Goal: Navigation & Orientation: Find specific page/section

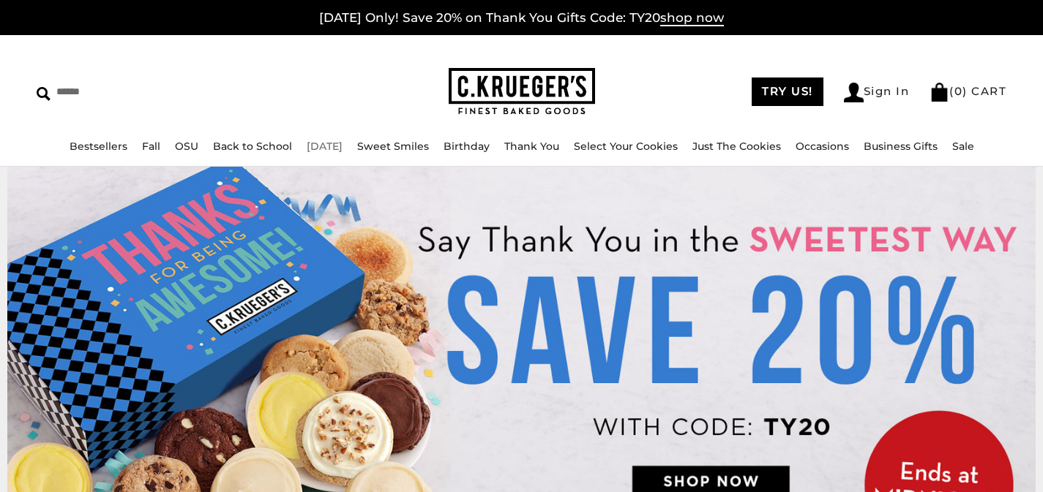
click at [315, 150] on link "[DATE]" at bounding box center [325, 146] width 36 height 13
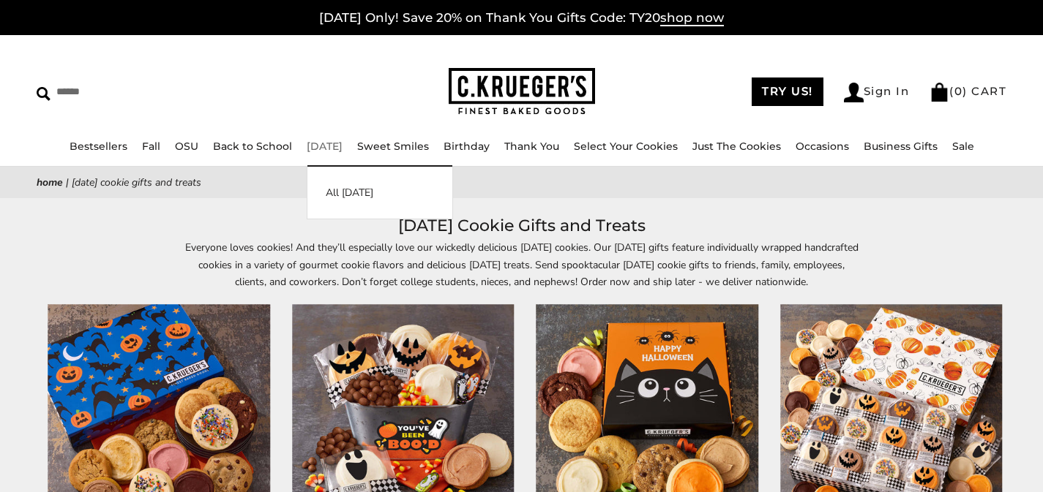
click at [340, 146] on link "[DATE]" at bounding box center [325, 146] width 36 height 13
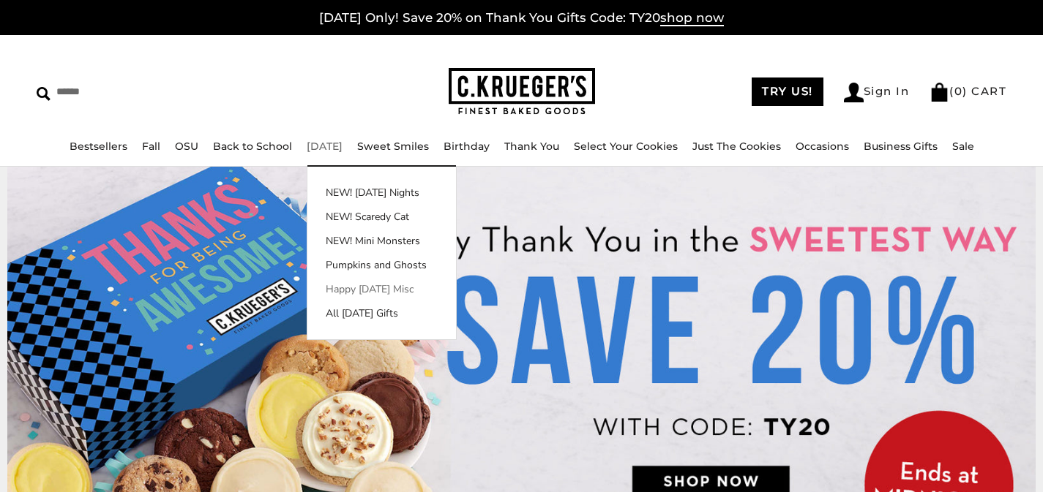
click at [353, 288] on link "Happy [DATE] Misc" at bounding box center [381, 289] width 149 height 15
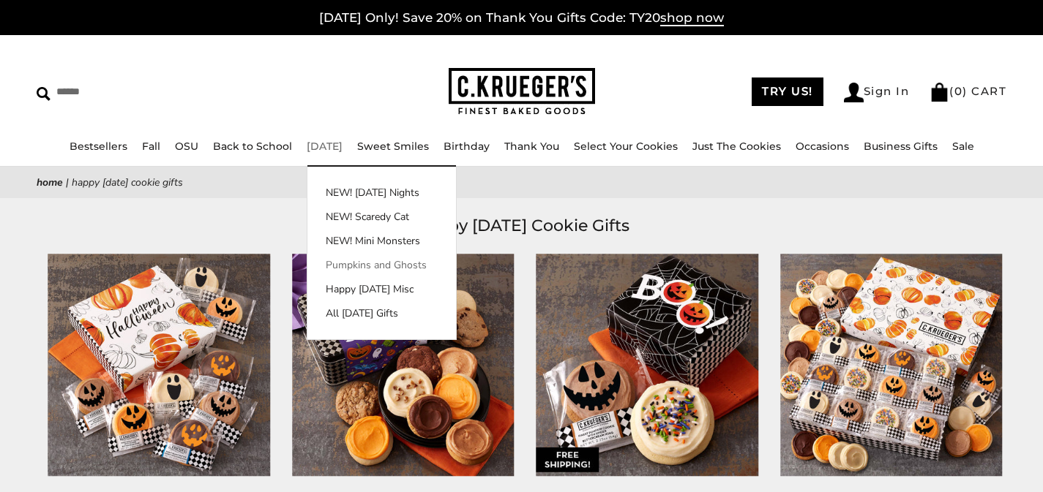
click at [370, 263] on link "Pumpkins and Ghosts" at bounding box center [381, 265] width 149 height 15
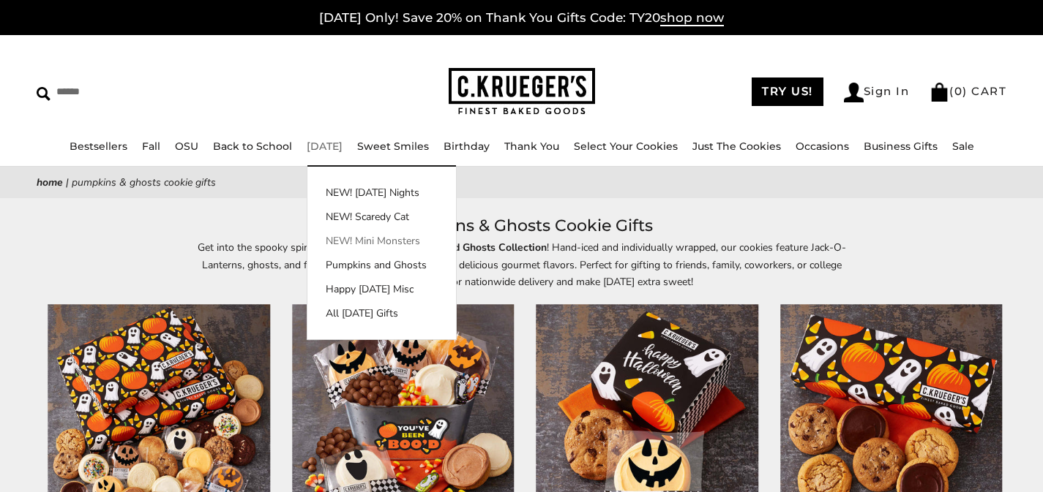
click at [341, 239] on link "NEW! Mini Monsters" at bounding box center [381, 240] width 149 height 15
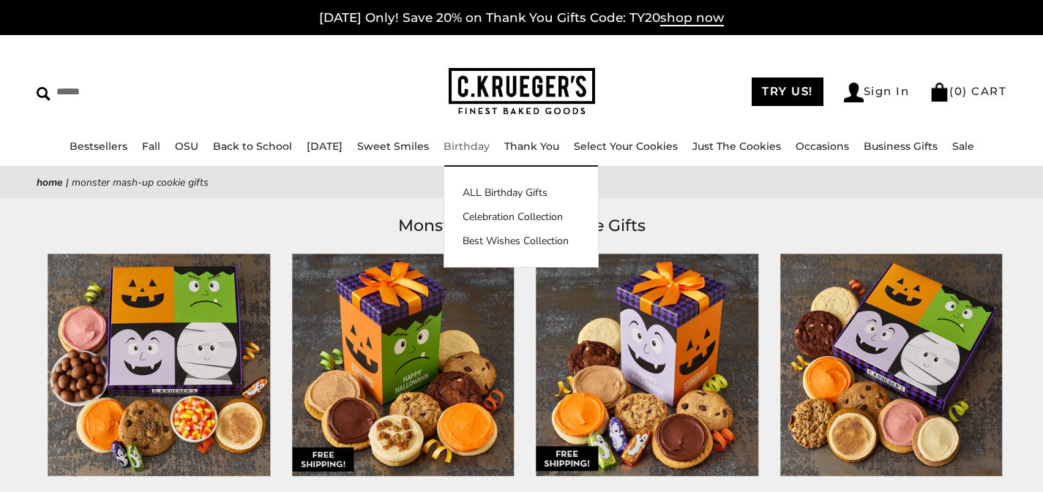
click at [500, 138] on ul "Bestsellers Fall NEW! Cozy Autumn Fall Celebration Watercolor Pumpkin Fall Plai…" at bounding box center [521, 153] width 1043 height 31
click at [502, 105] on img at bounding box center [522, 92] width 146 height 48
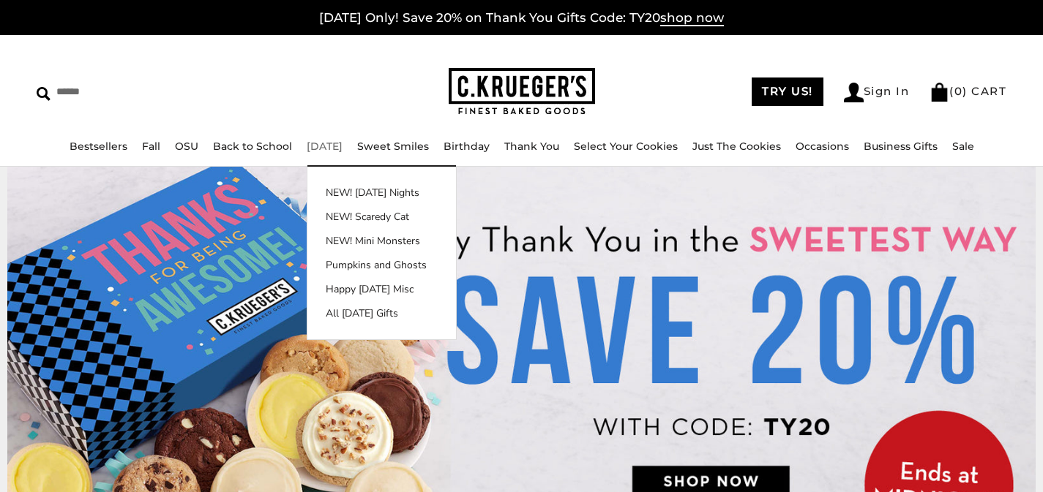
click at [356, 225] on ul "NEW! [DATE] Nights NEW! Scaredy Cat NEW! Mini Monsters Pumpkins and Ghosts Happ…" at bounding box center [381, 253] width 149 height 136
click at [356, 220] on link "NEW! Scaredy Cat" at bounding box center [381, 216] width 149 height 15
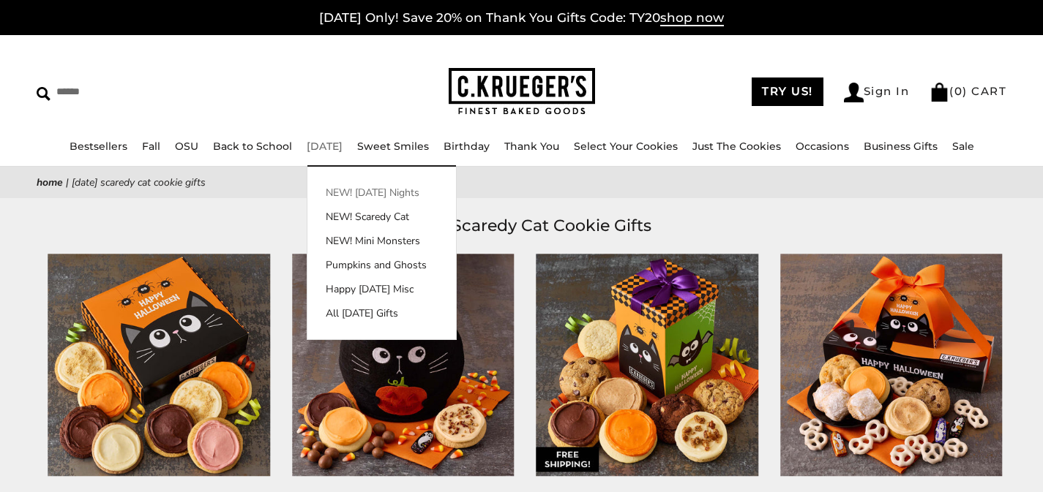
click at [344, 190] on link "NEW! [DATE] Nights" at bounding box center [381, 192] width 149 height 15
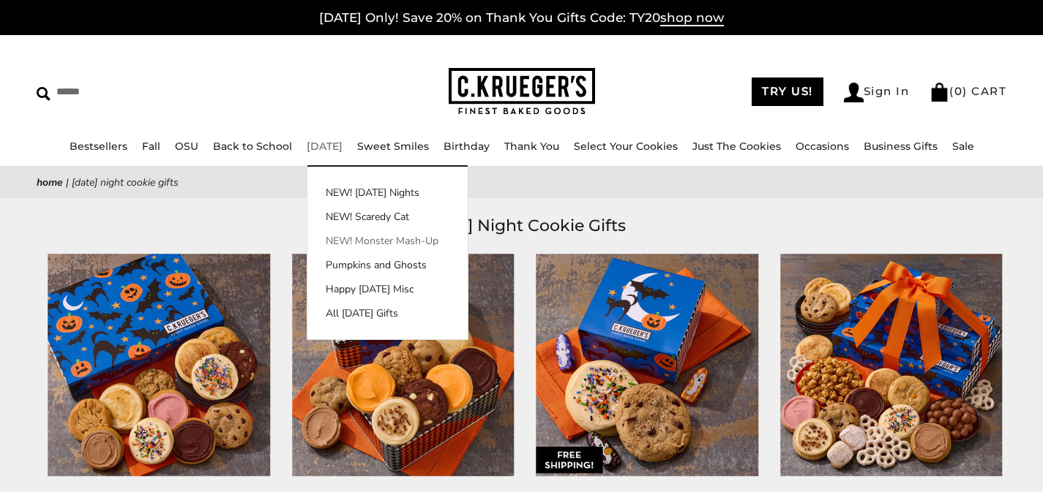
click at [355, 245] on link "NEW! Monster Mash-Up" at bounding box center [387, 240] width 160 height 15
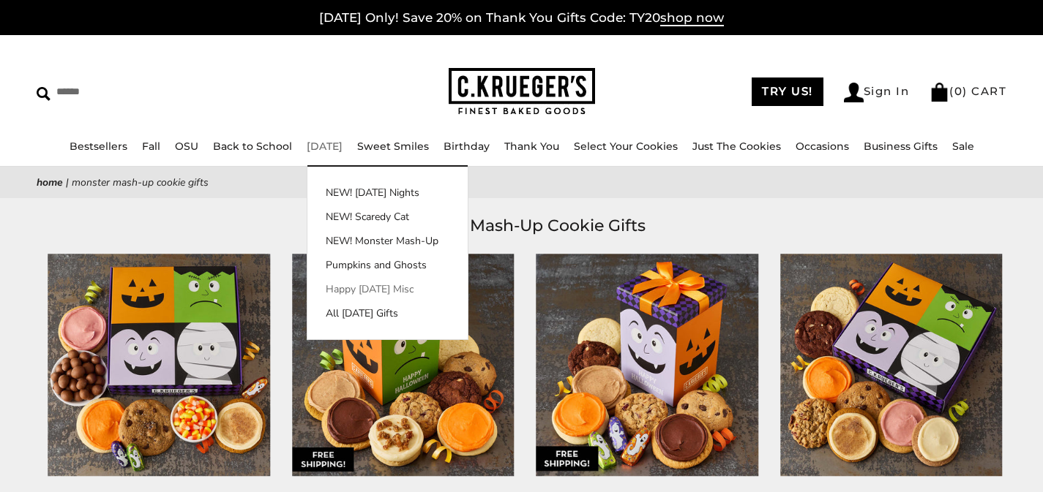
click at [352, 285] on link "Happy [DATE] Misc" at bounding box center [387, 289] width 160 height 15
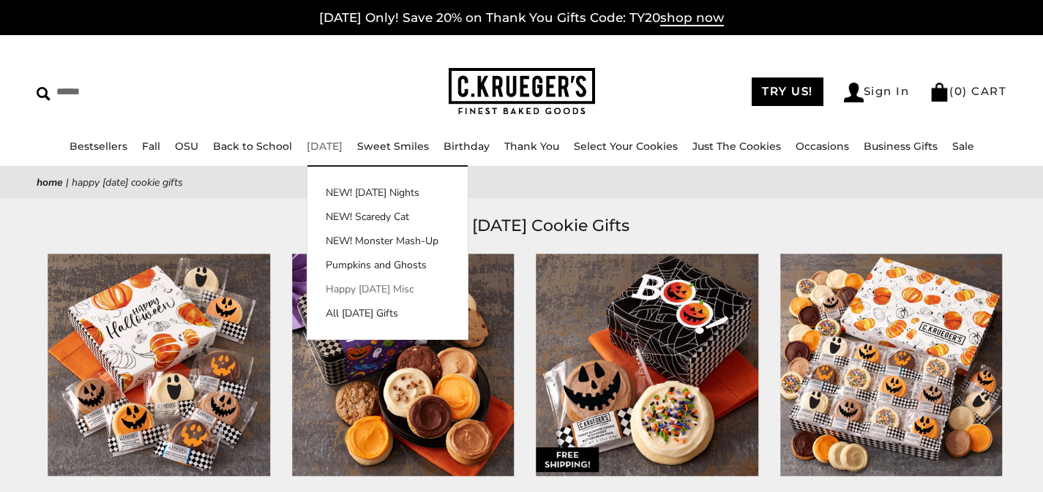
click at [371, 290] on link "Happy [DATE] Misc" at bounding box center [387, 289] width 160 height 15
click at [359, 287] on link "Happy [DATE] Misc" at bounding box center [387, 289] width 160 height 15
click at [370, 312] on link "All [DATE] Gifts" at bounding box center [387, 313] width 160 height 15
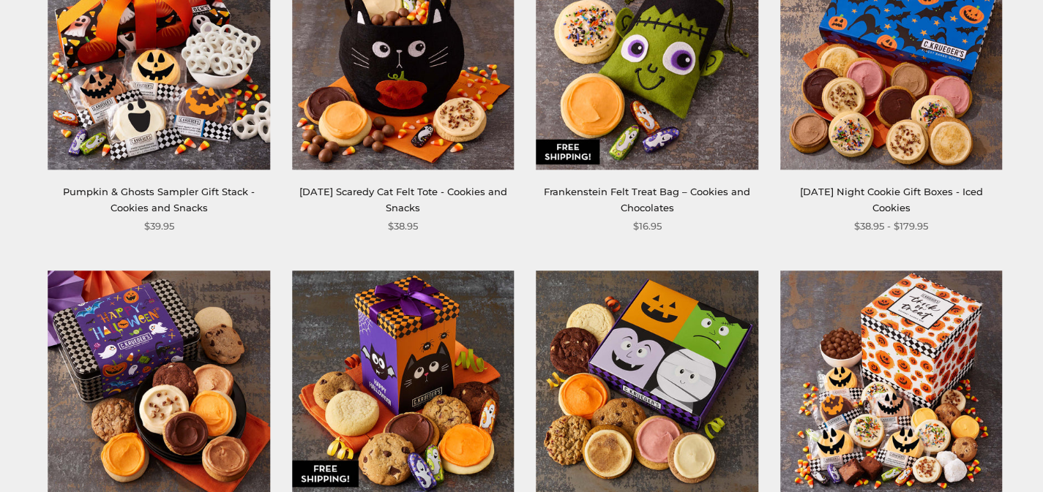
scroll to position [1327, 0]
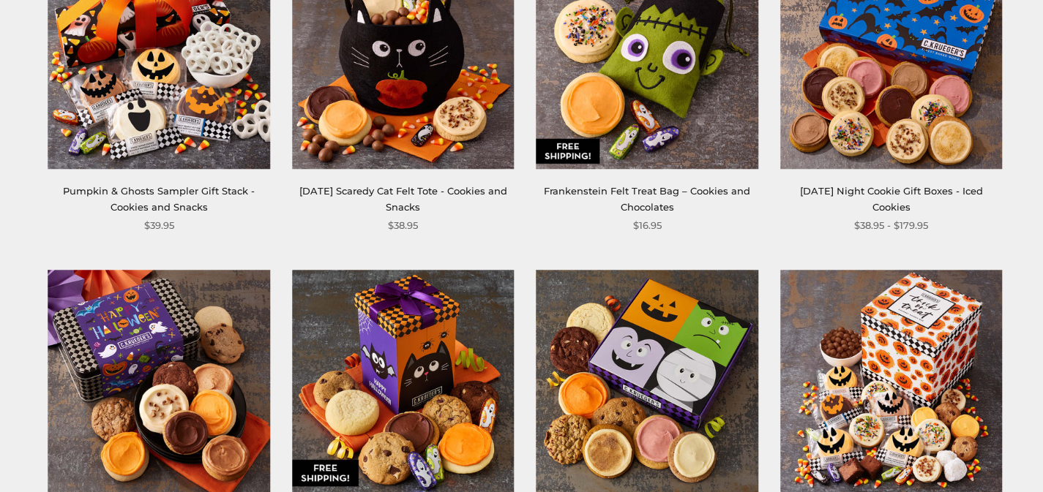
click at [585, 151] on img at bounding box center [647, 58] width 222 height 222
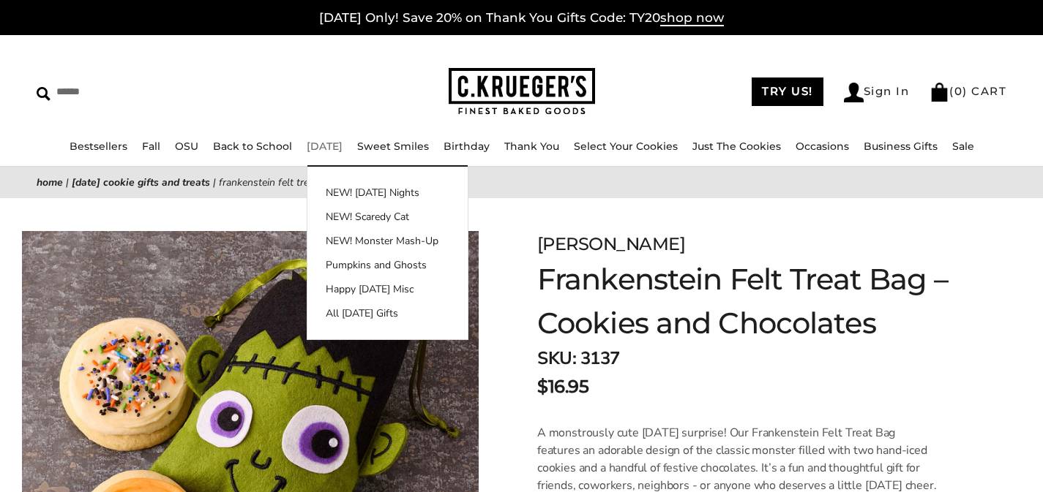
click at [559, 84] on img at bounding box center [522, 92] width 146 height 48
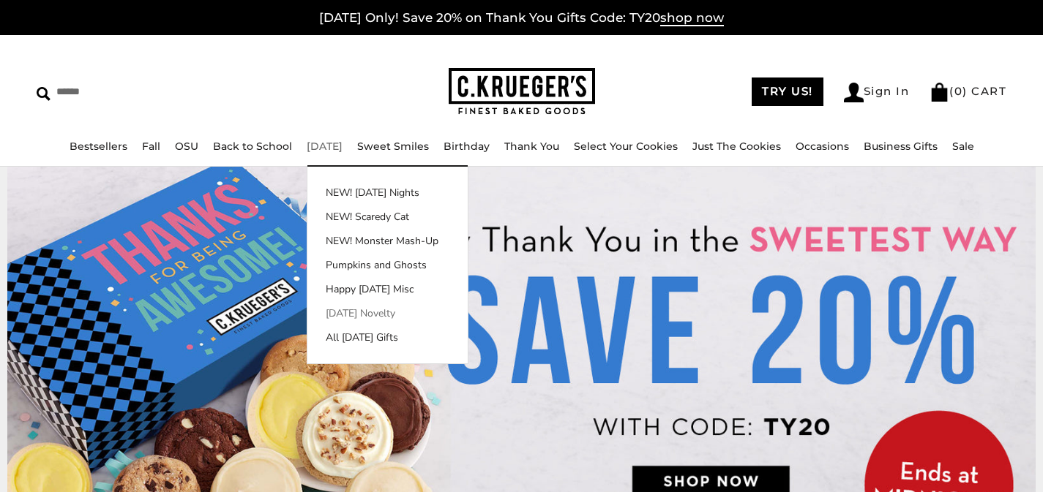
click at [387, 311] on link "[DATE] Novelty" at bounding box center [387, 313] width 160 height 15
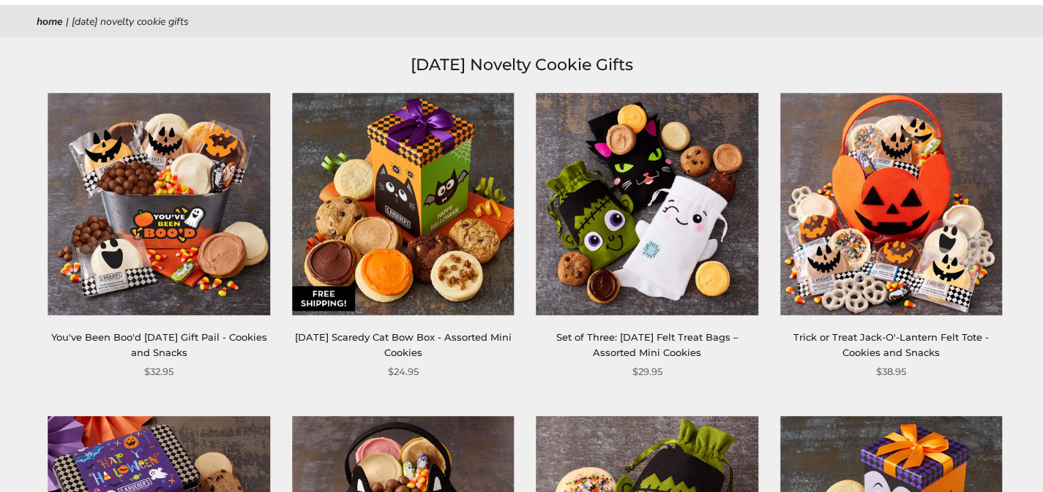
scroll to position [47, 0]
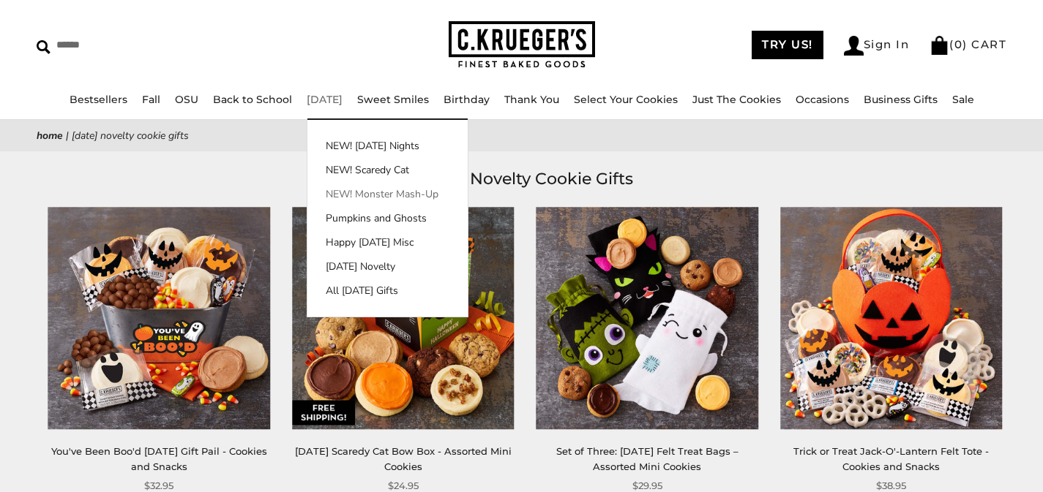
click at [367, 194] on link "NEW! Monster Mash-Up" at bounding box center [387, 194] width 160 height 15
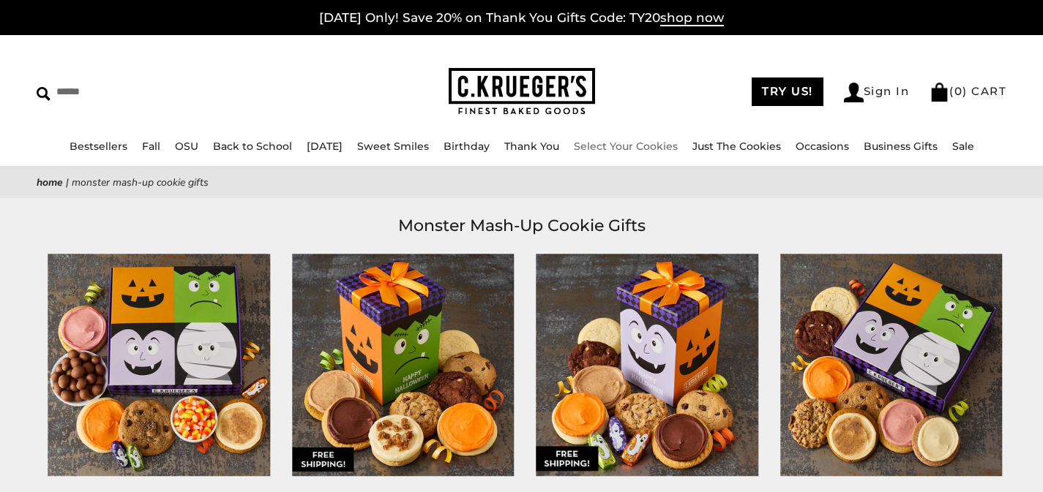
click at [548, 97] on img at bounding box center [522, 92] width 146 height 48
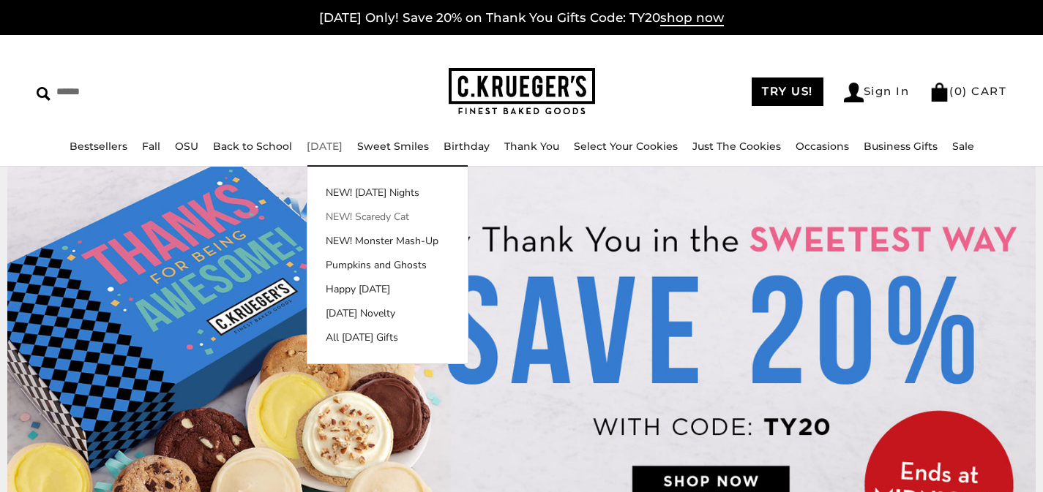
drag, startPoint x: 363, startPoint y: 214, endPoint x: 386, endPoint y: 214, distance: 23.4
click at [363, 214] on link "NEW! Scaredy Cat" at bounding box center [387, 216] width 160 height 15
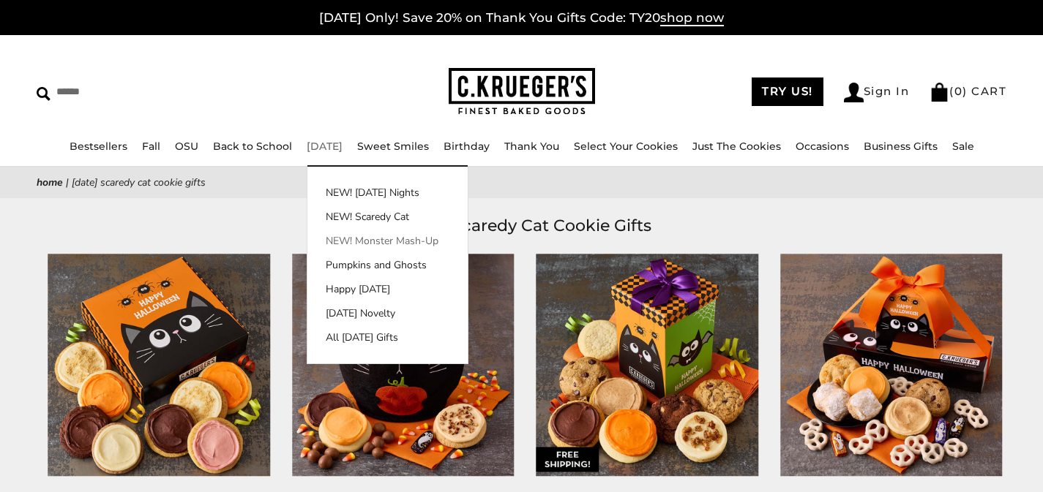
click at [354, 239] on link "NEW! Monster Mash-Up" at bounding box center [387, 240] width 160 height 15
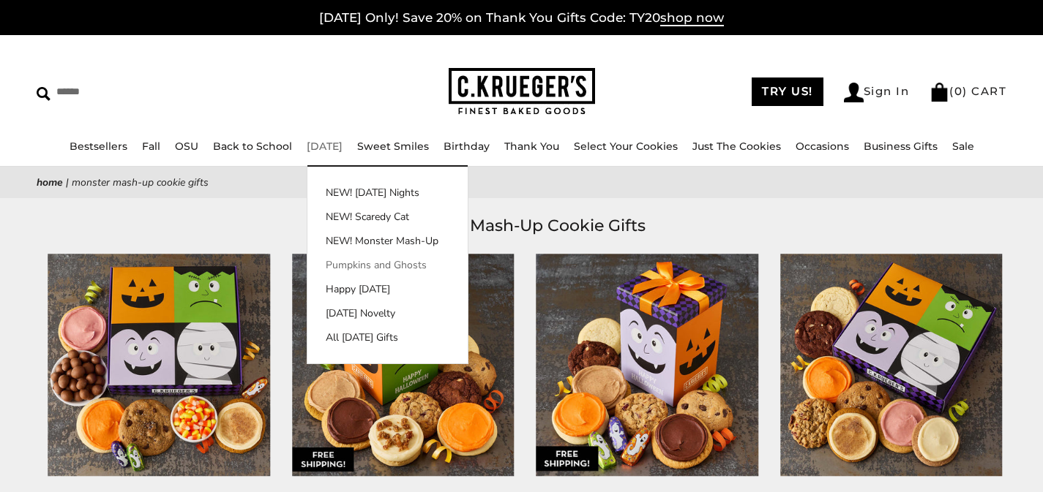
click at [377, 268] on link "Pumpkins and Ghosts" at bounding box center [387, 265] width 160 height 15
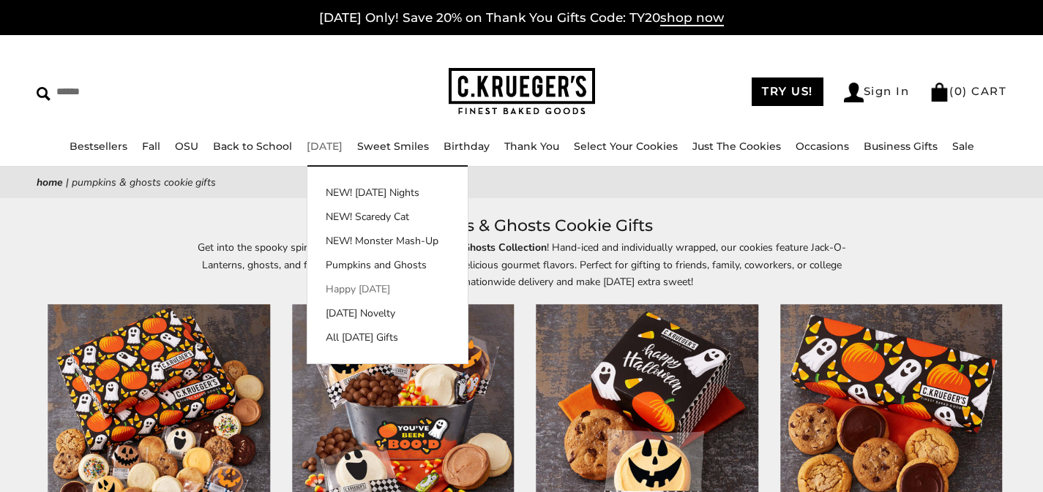
click at [362, 284] on link "Happy [DATE]" at bounding box center [387, 289] width 160 height 15
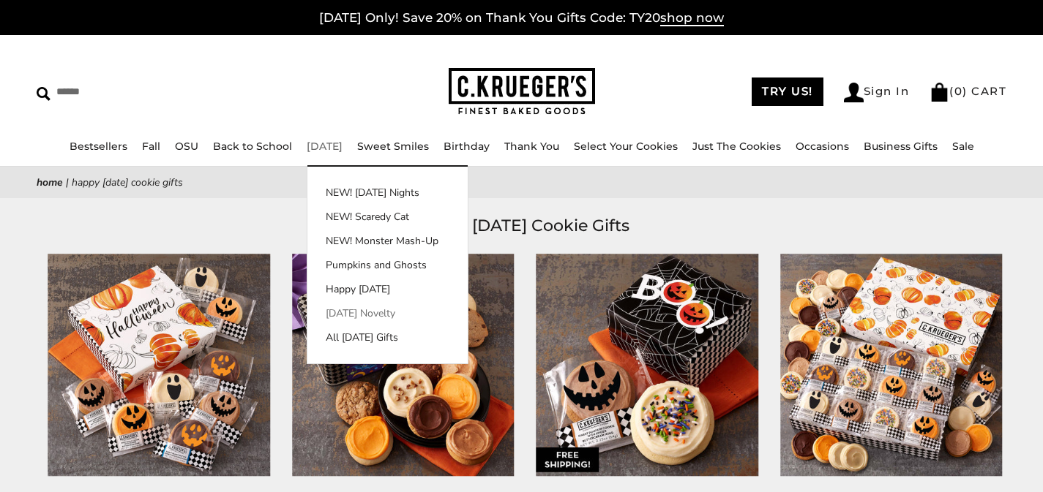
click at [348, 307] on link "[DATE] Novelty" at bounding box center [387, 313] width 160 height 15
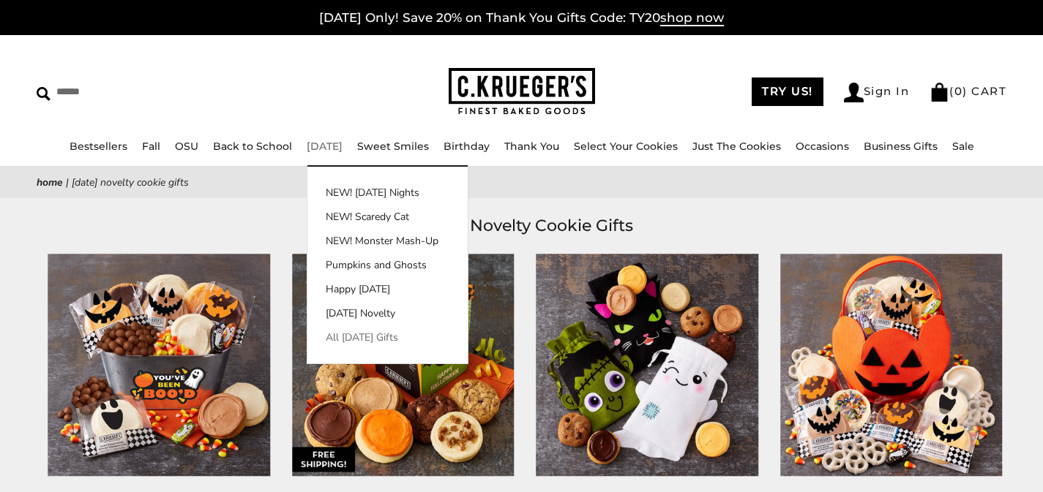
click at [367, 335] on link "All [DATE] Gifts" at bounding box center [387, 337] width 160 height 15
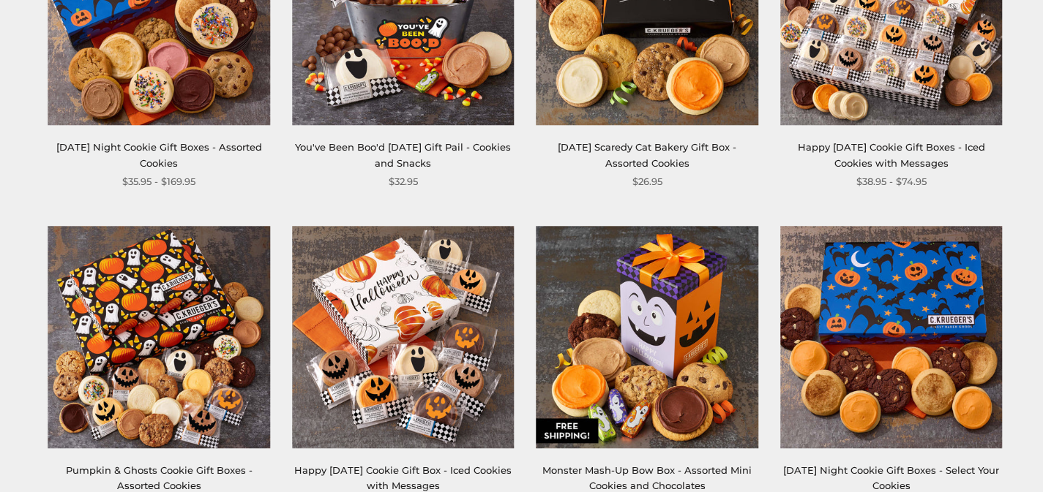
scroll to position [548, 0]
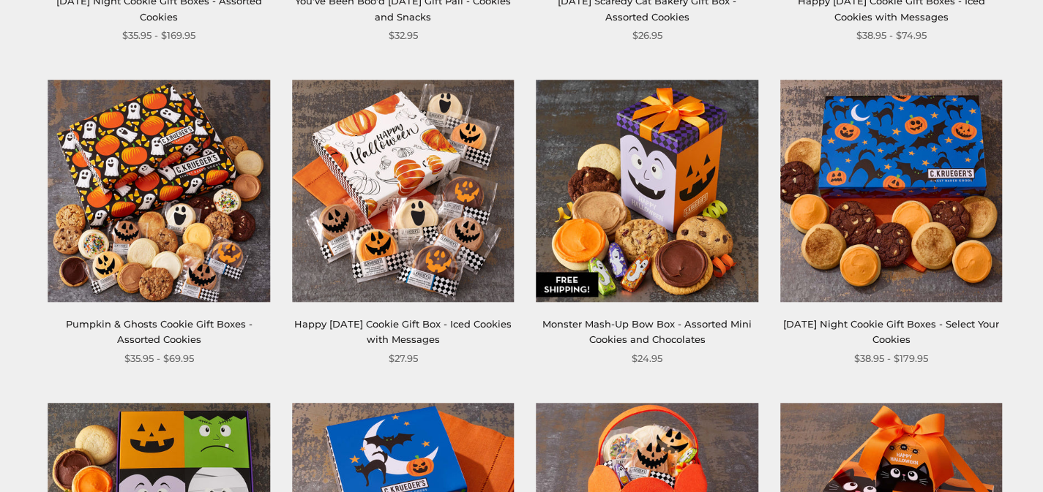
click at [833, 243] on img at bounding box center [891, 191] width 222 height 222
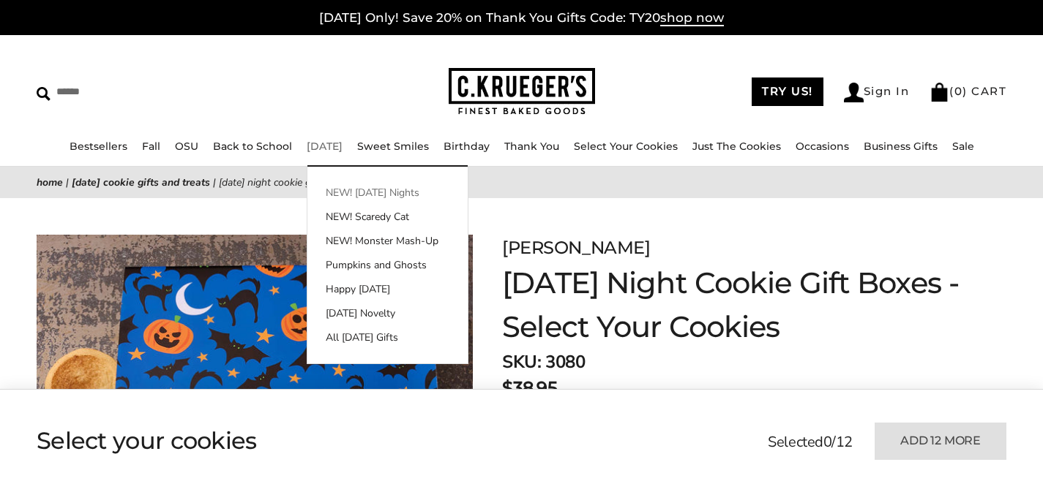
click at [353, 190] on link "NEW! [DATE] Nights" at bounding box center [387, 192] width 160 height 15
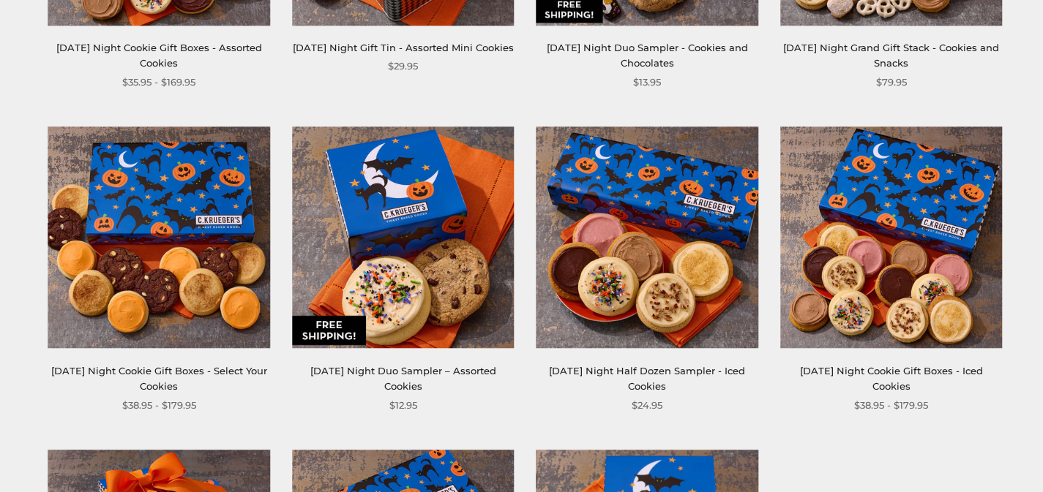
scroll to position [450, 0]
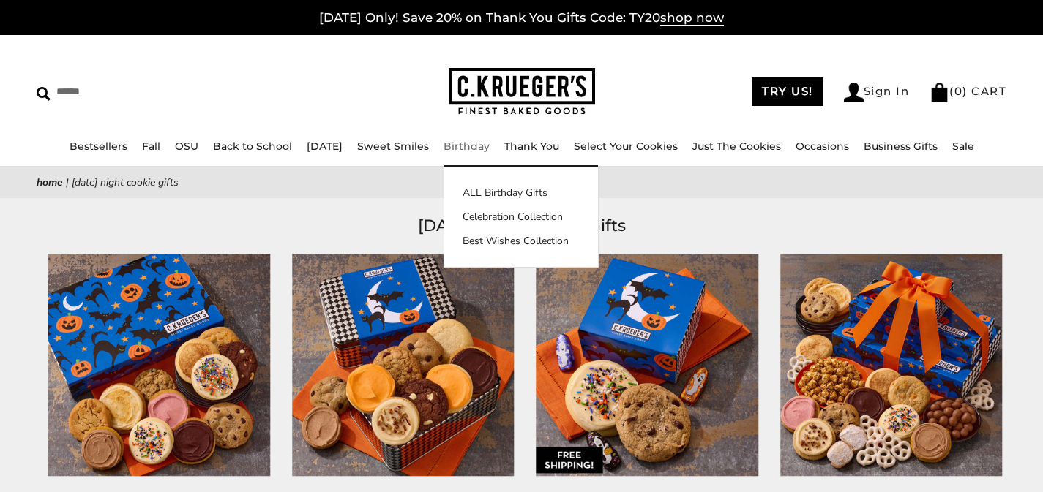
click at [547, 93] on img at bounding box center [522, 92] width 146 height 48
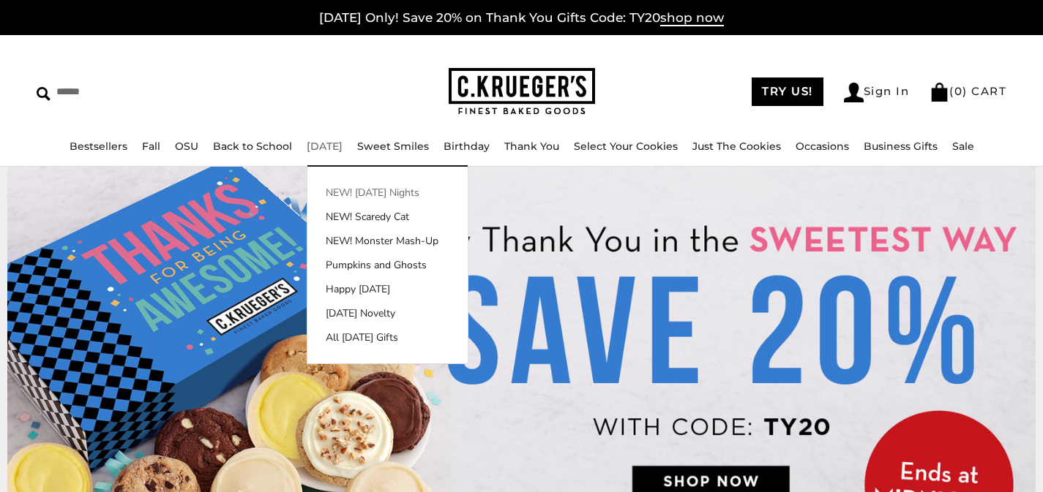
click at [367, 195] on link "NEW! [DATE] Nights" at bounding box center [387, 192] width 160 height 15
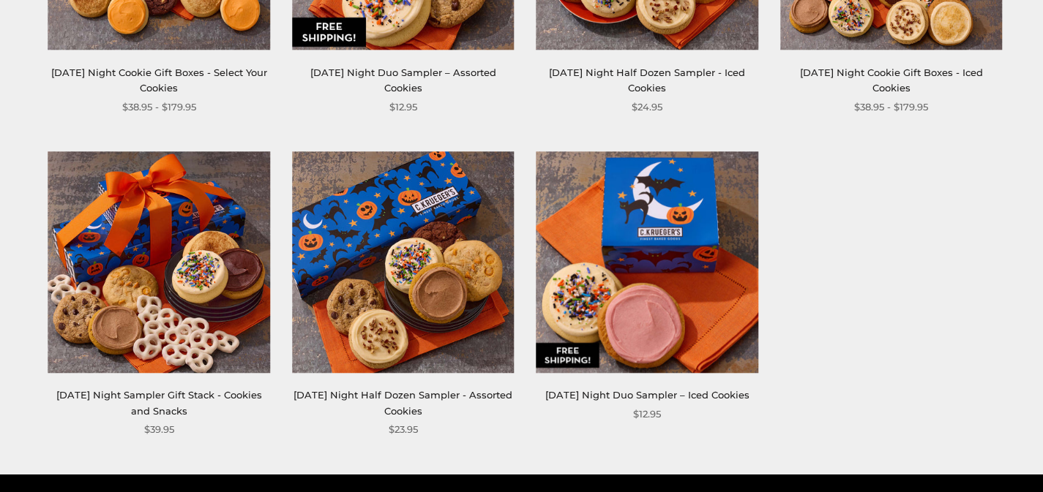
scroll to position [749, 0]
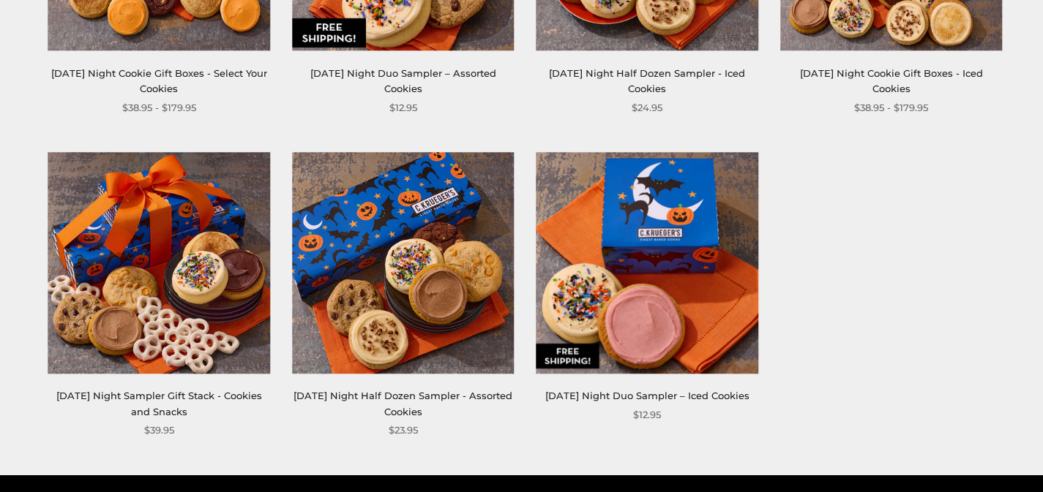
click at [555, 285] on img at bounding box center [647, 263] width 222 height 222
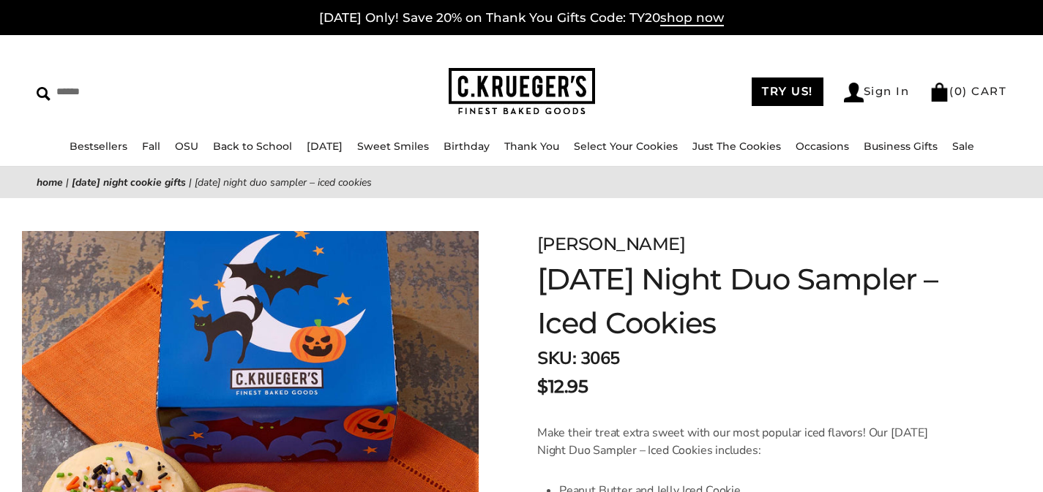
click at [509, 96] on img at bounding box center [522, 92] width 146 height 48
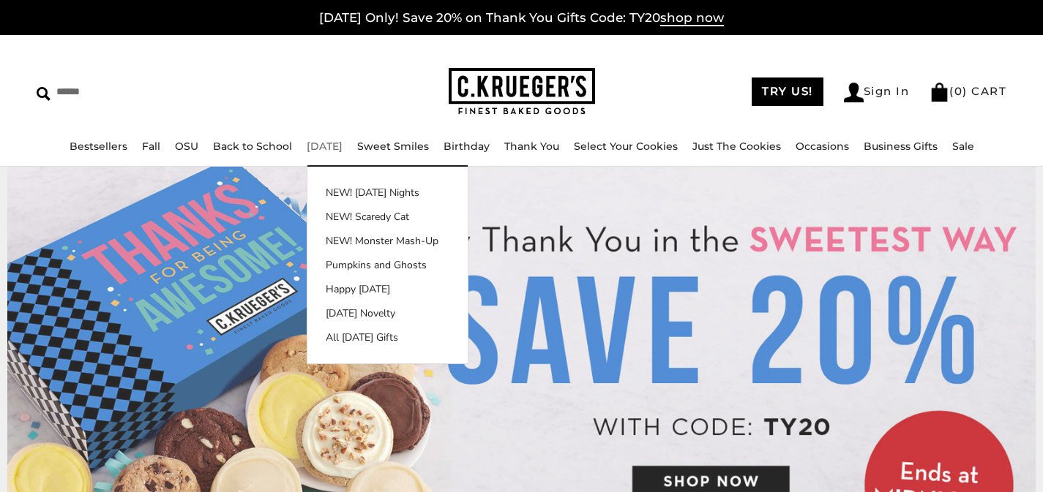
click at [329, 146] on link "[DATE]" at bounding box center [325, 146] width 36 height 13
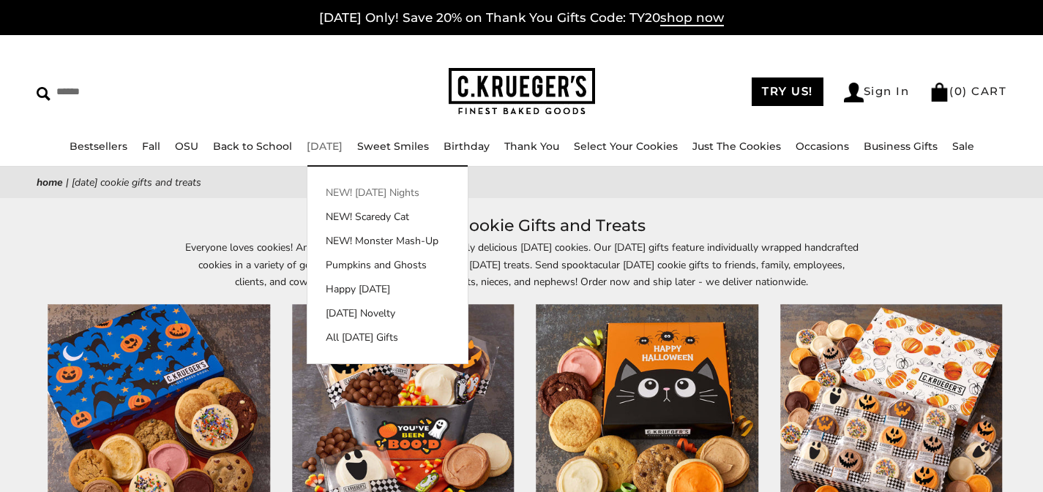
click at [350, 193] on link "NEW! [DATE] Nights" at bounding box center [387, 192] width 160 height 15
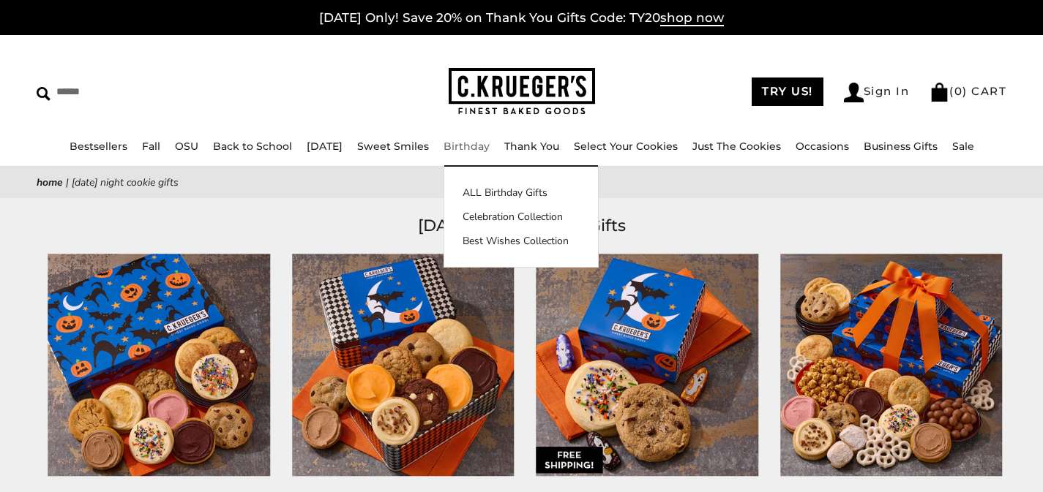
click at [484, 105] on img at bounding box center [522, 92] width 146 height 48
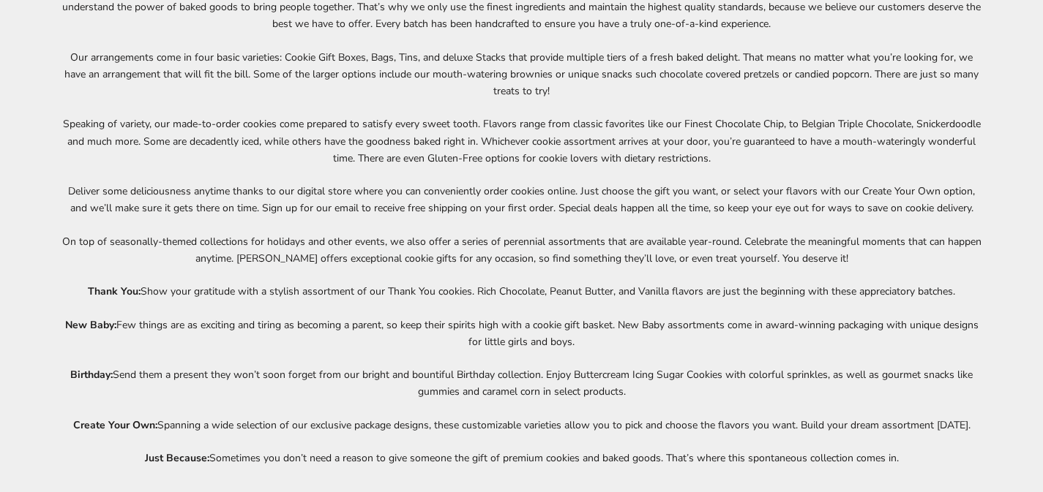
scroll to position [6091, 0]
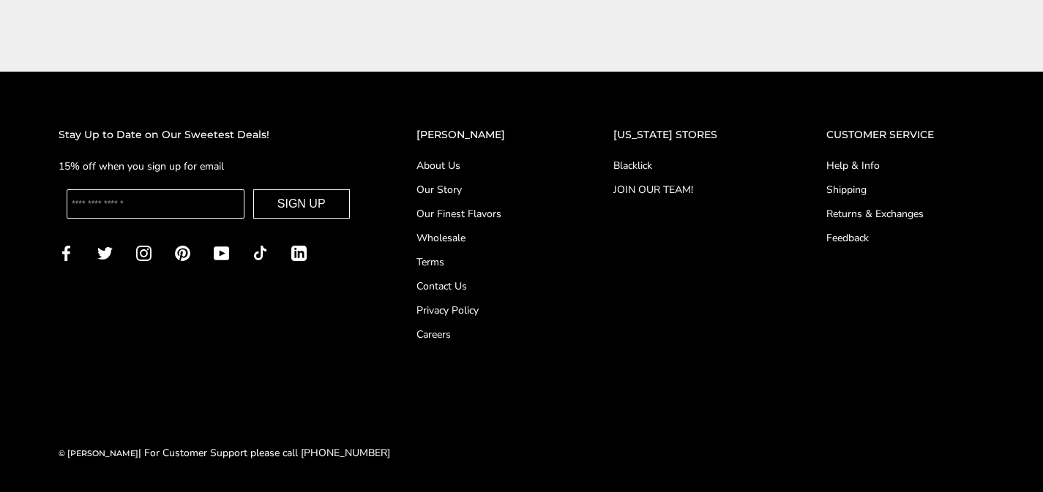
click at [649, 165] on link "Blacklick" at bounding box center [690, 165] width 154 height 15
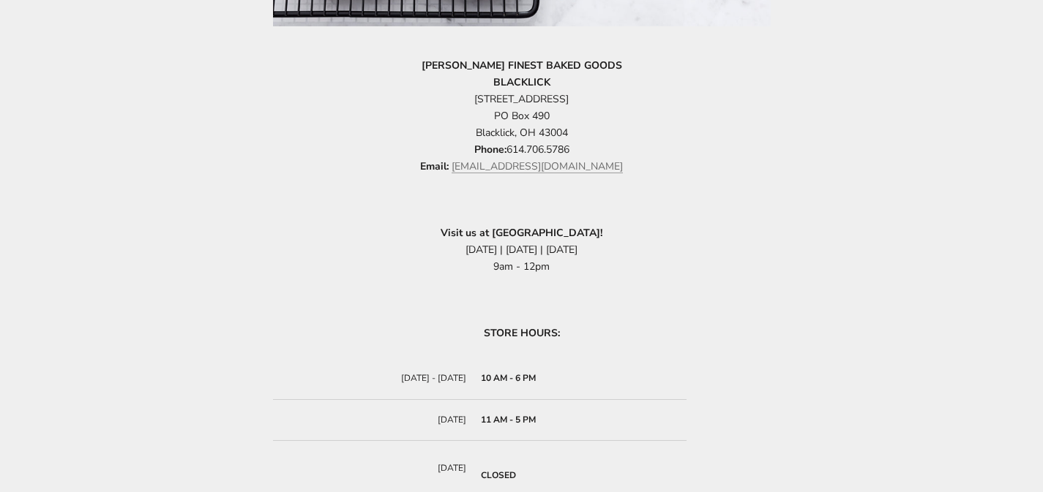
scroll to position [468, 0]
